Goal: Find specific page/section: Find specific page/section

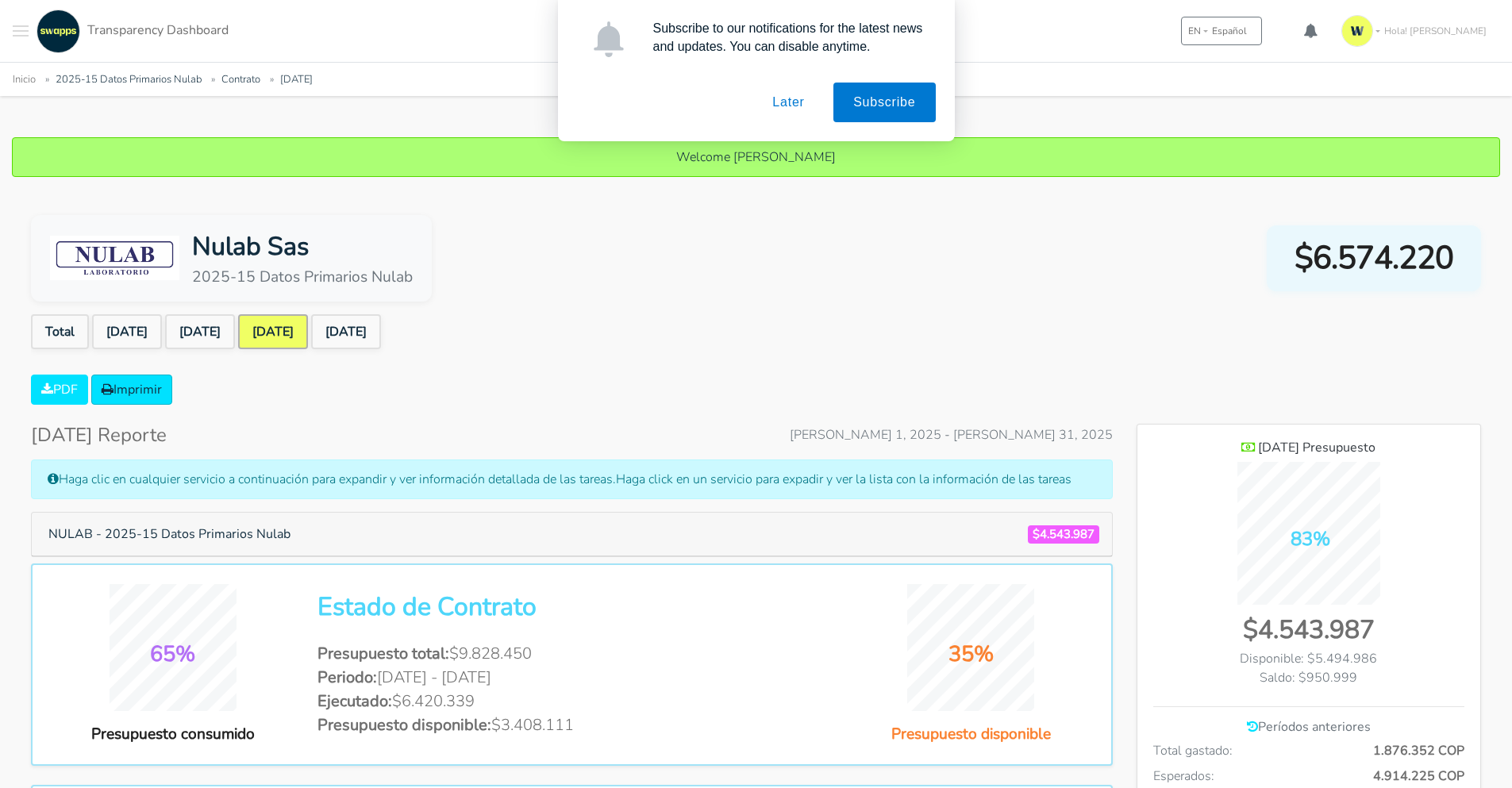
scroll to position [1156, 344]
click at [789, 107] on button "Later" at bounding box center [787, 102] width 72 height 40
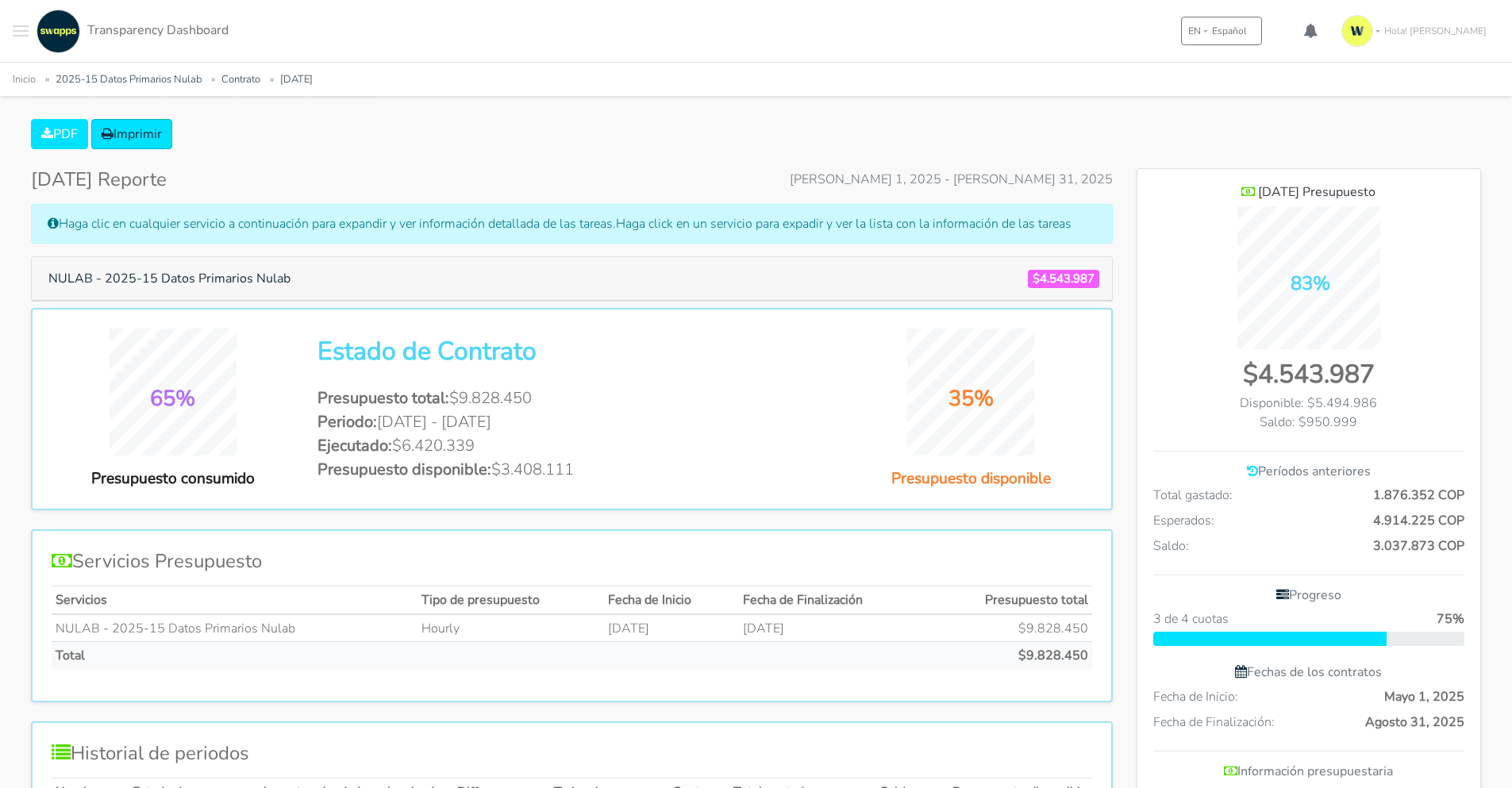
scroll to position [238, 0]
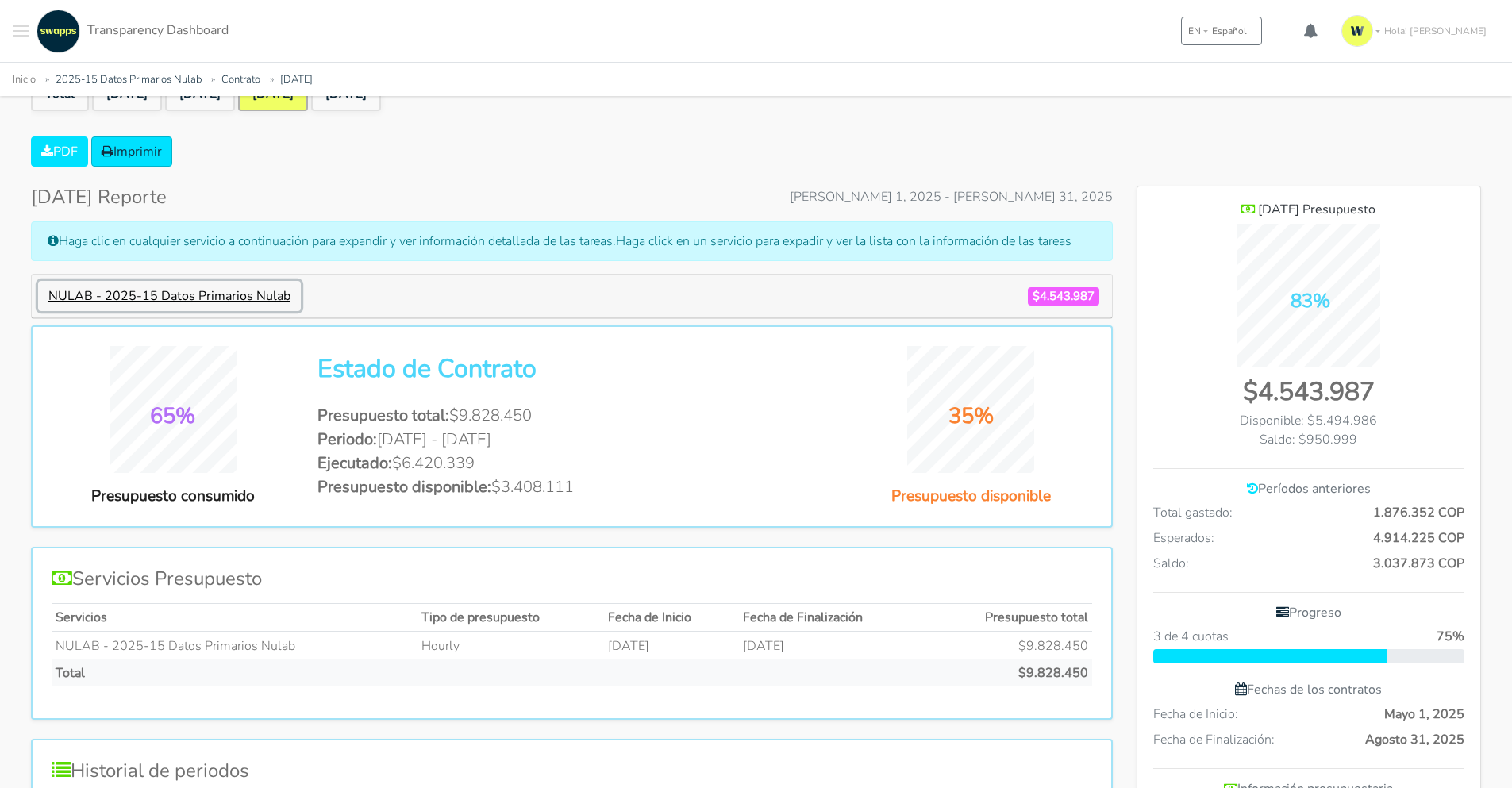
click at [162, 288] on button "NULAB - 2025-15 Datos Primarios Nulab" at bounding box center [169, 296] width 263 height 30
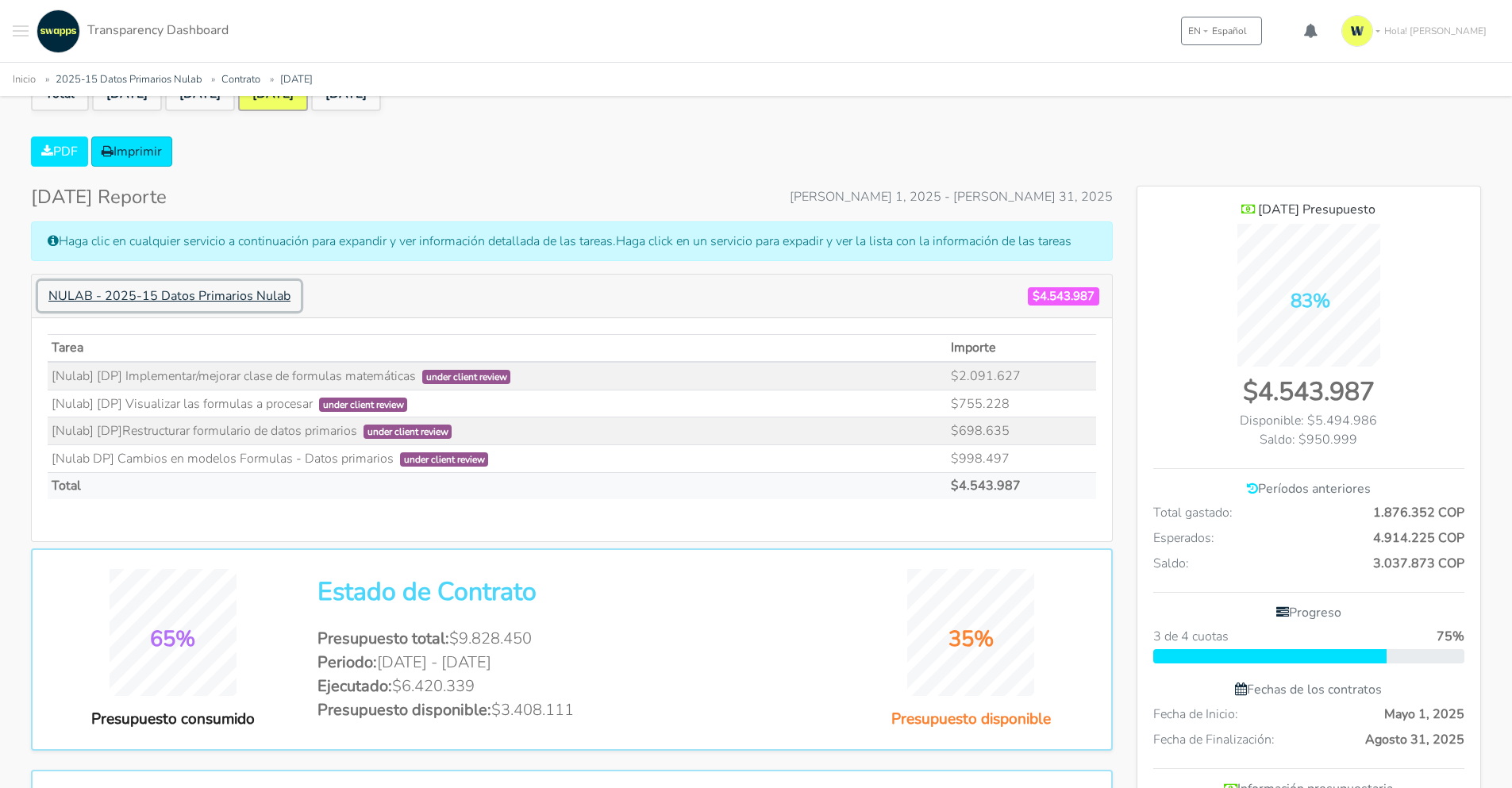
scroll to position [1181, 344]
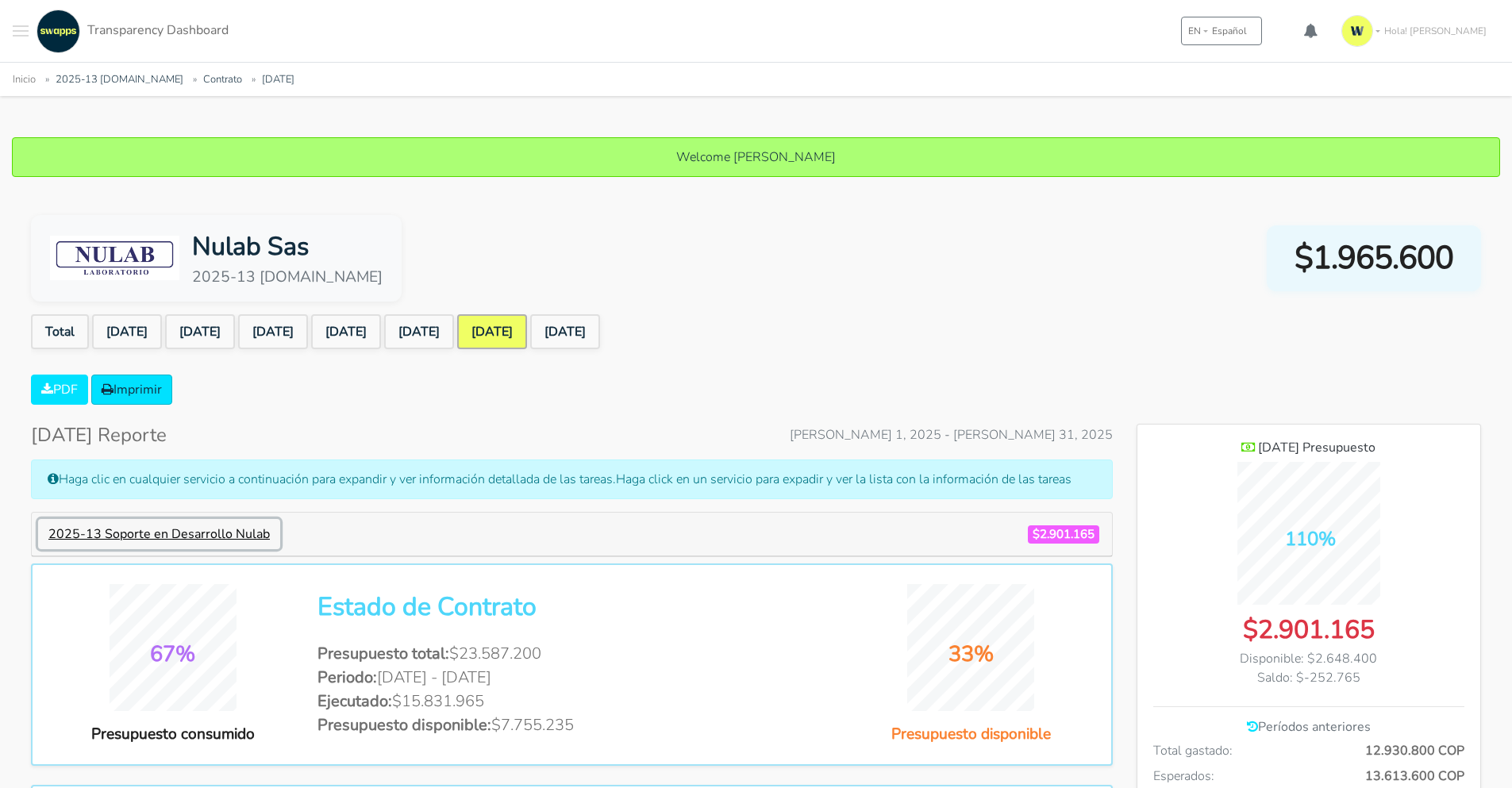
click at [153, 530] on button "2025-13 Soporte en Desarrollo Nulab" at bounding box center [159, 533] width 242 height 30
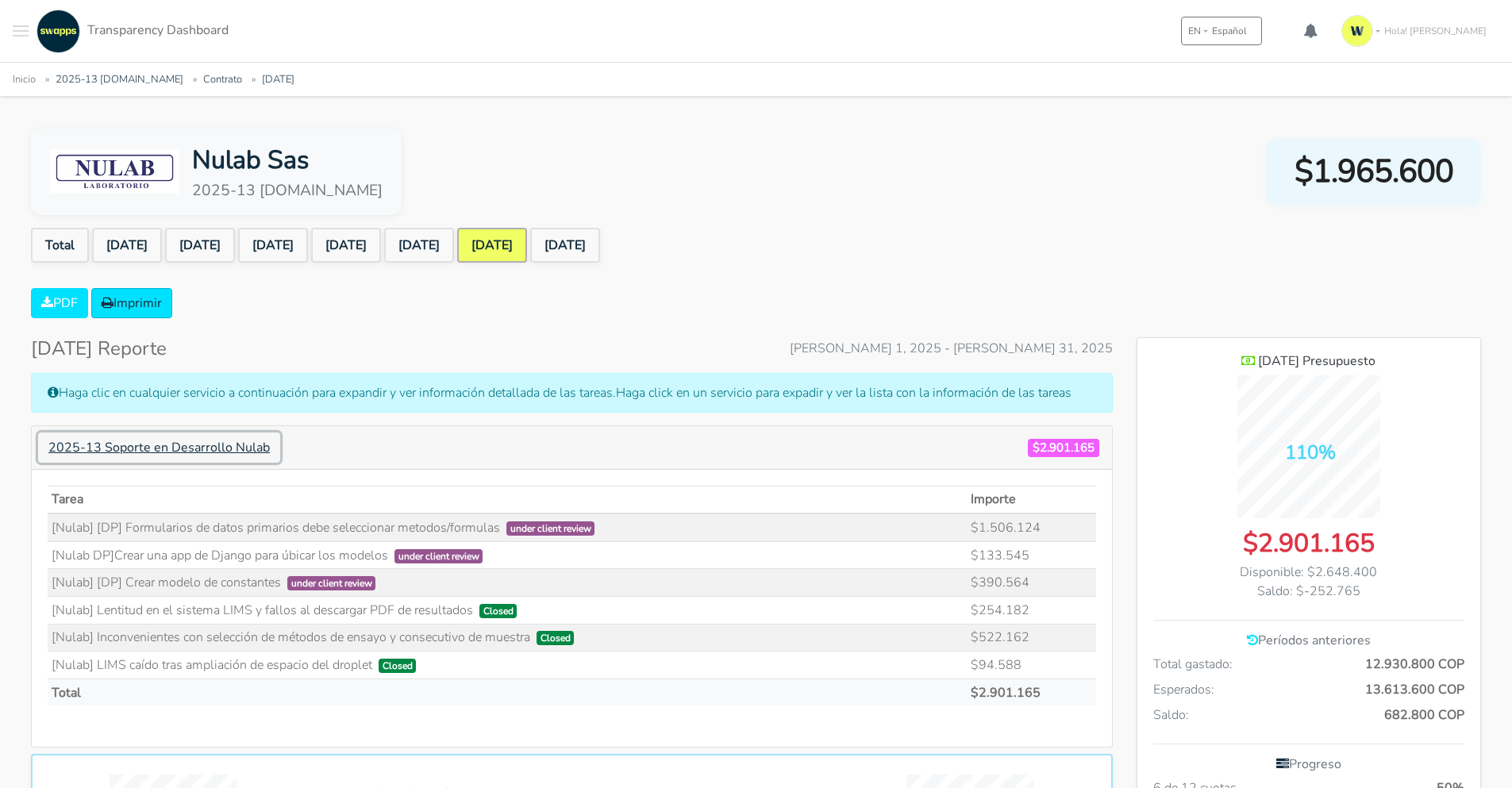
scroll to position [79, 0]
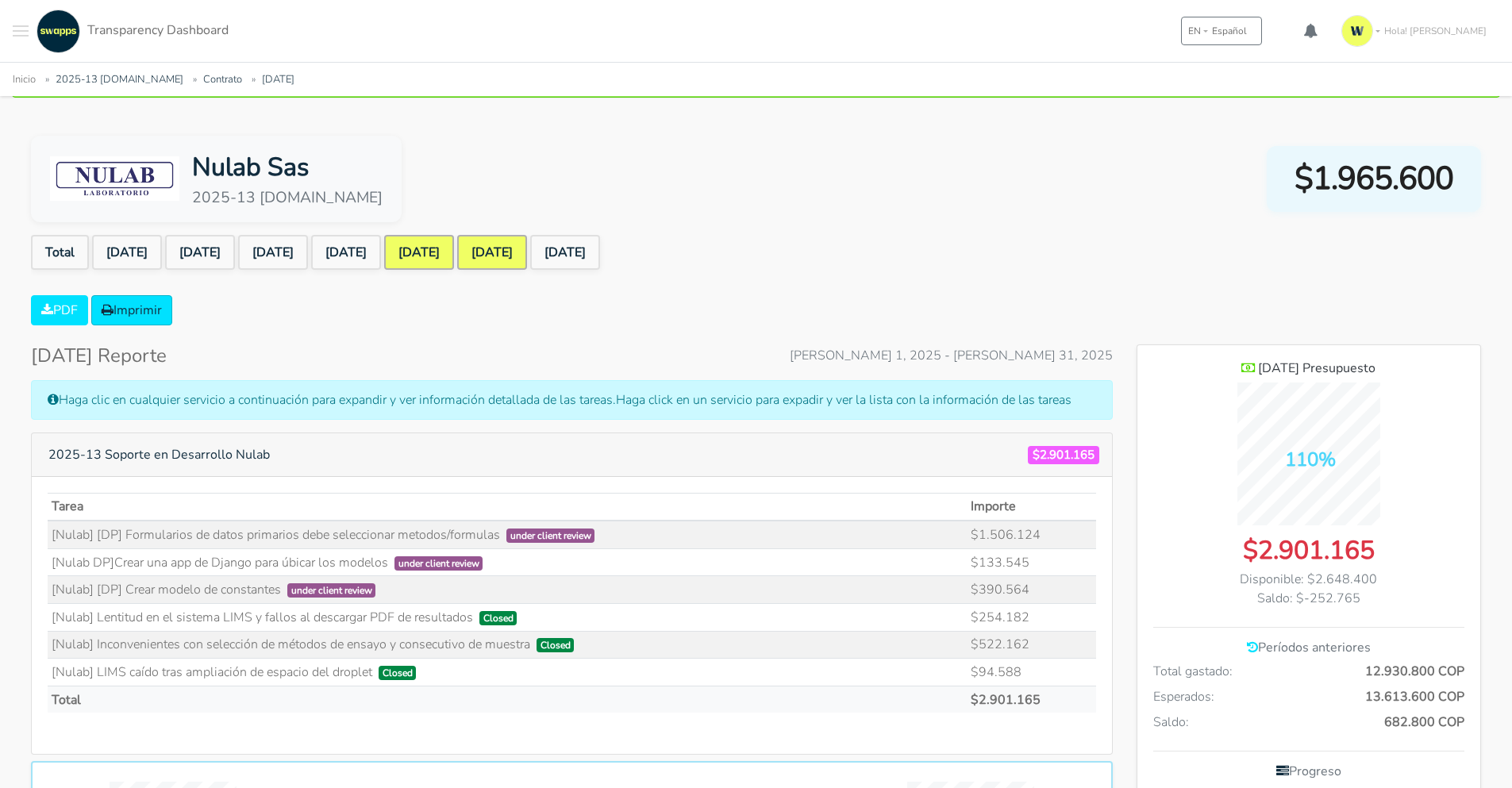
click at [454, 237] on link "[DATE]" at bounding box center [419, 252] width 70 height 35
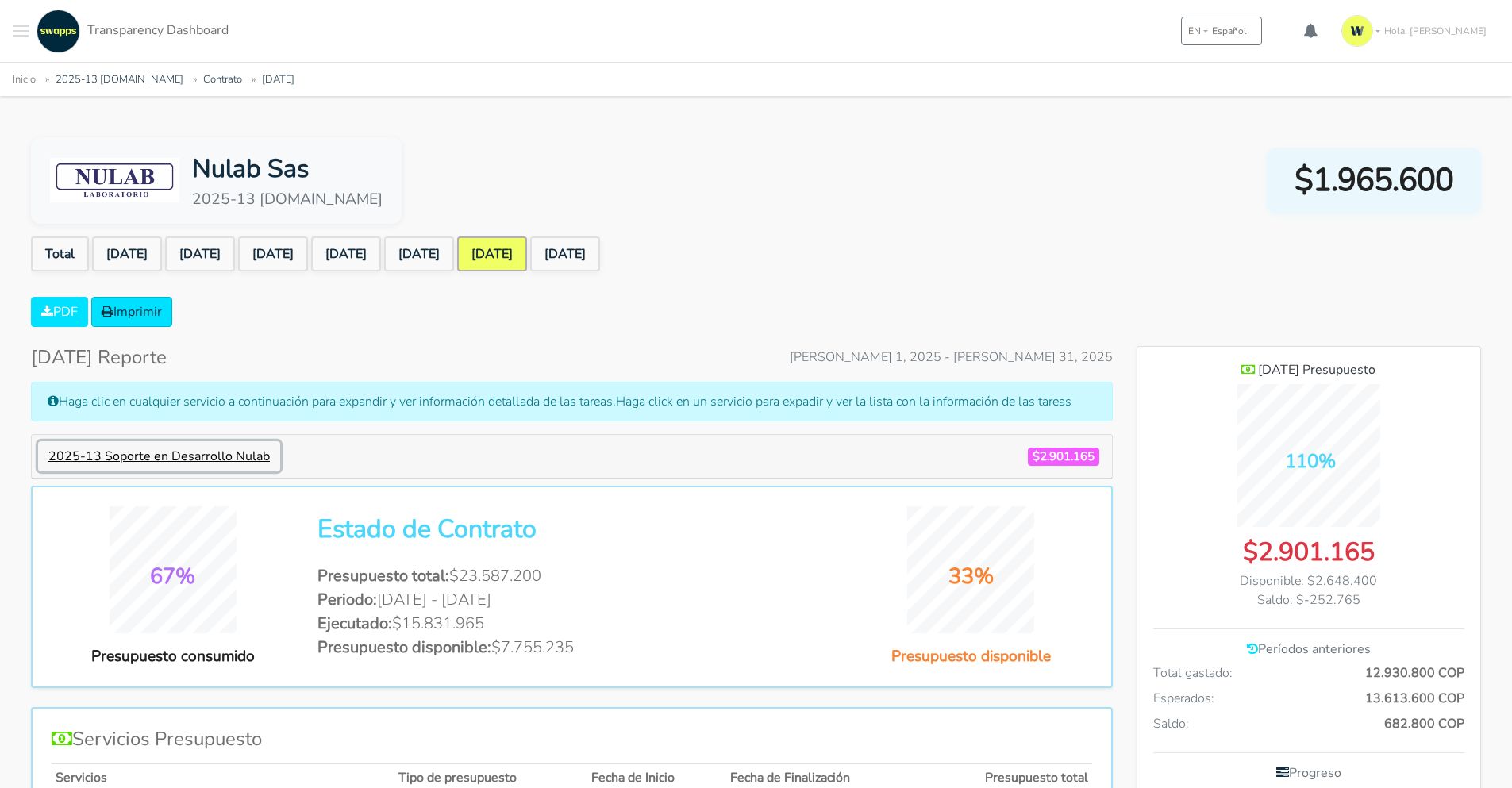
click at [139, 452] on button "2025-13 Soporte en Desarrollo Nulab" at bounding box center [159, 456] width 242 height 30
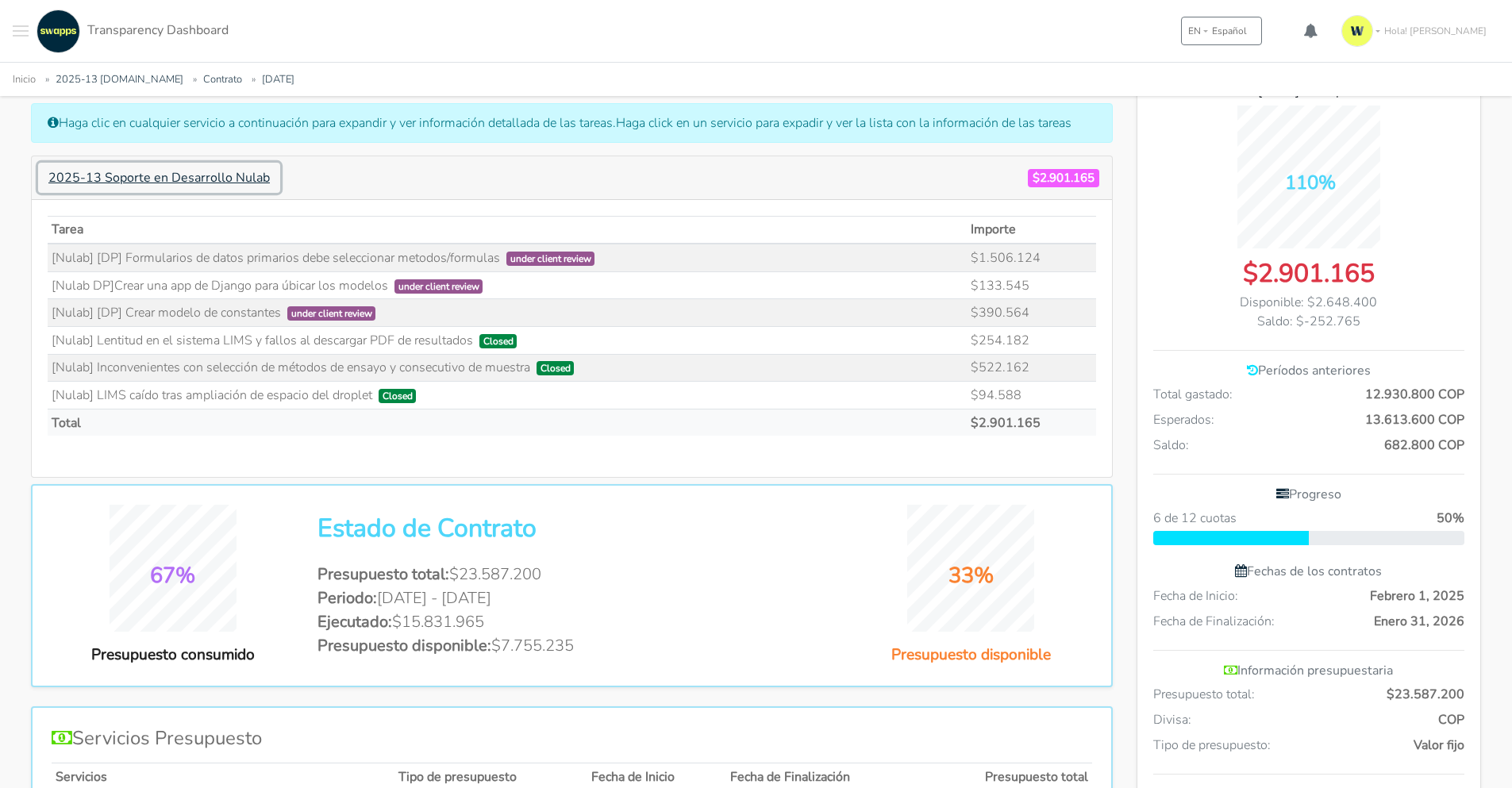
scroll to position [317, 0]
